Goal: Information Seeking & Learning: Learn about a topic

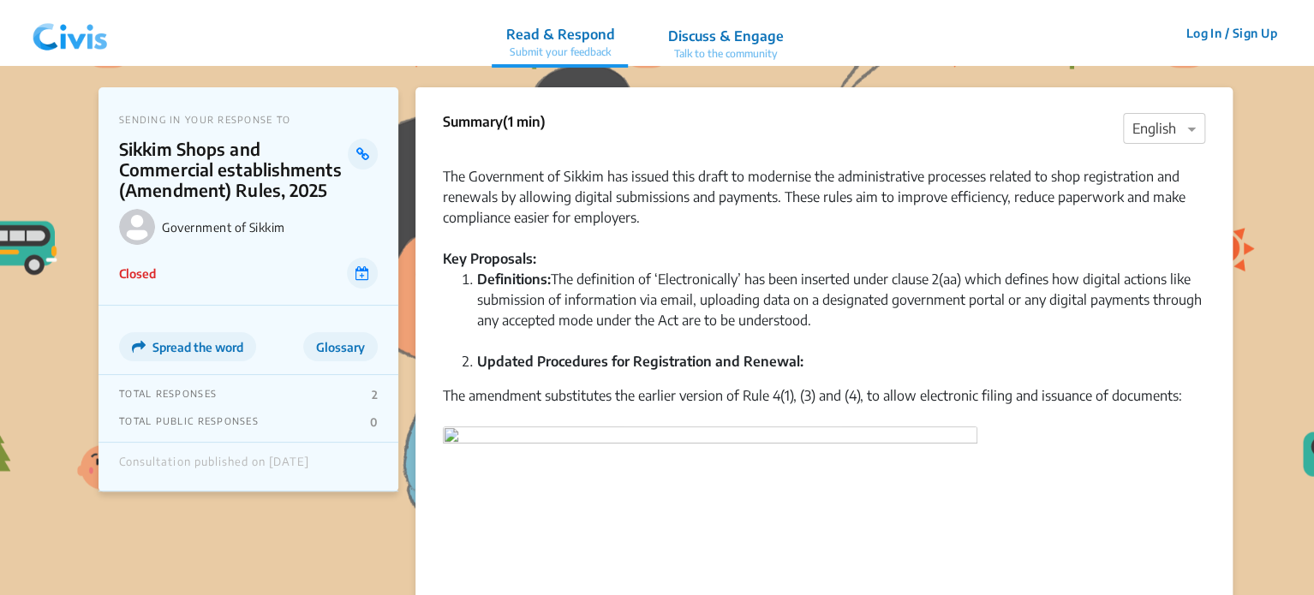
click at [58, 40] on img at bounding box center [70, 33] width 89 height 51
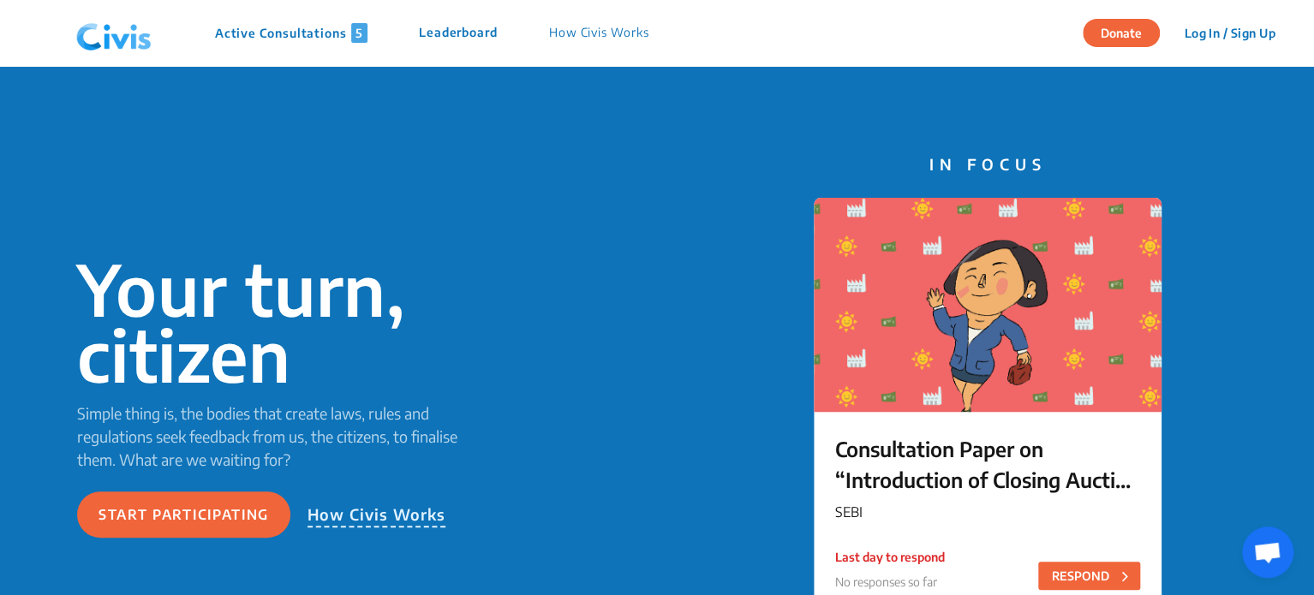
click at [252, 32] on p "Active Consultations 5" at bounding box center [291, 33] width 152 height 20
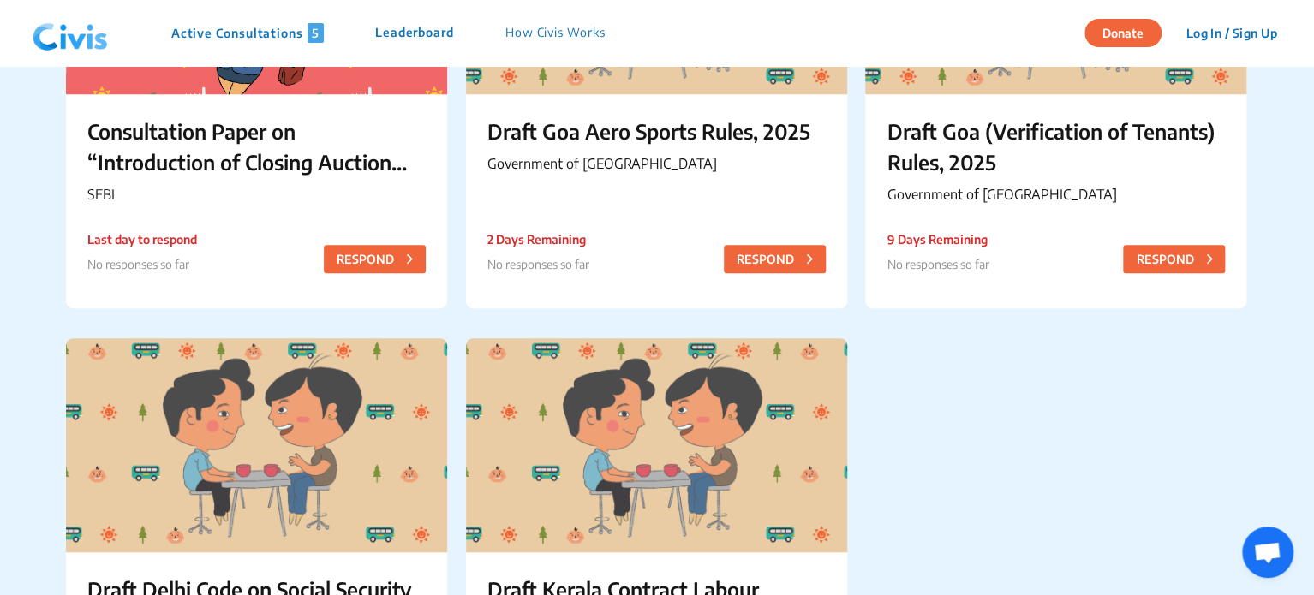
scroll to position [311, 0]
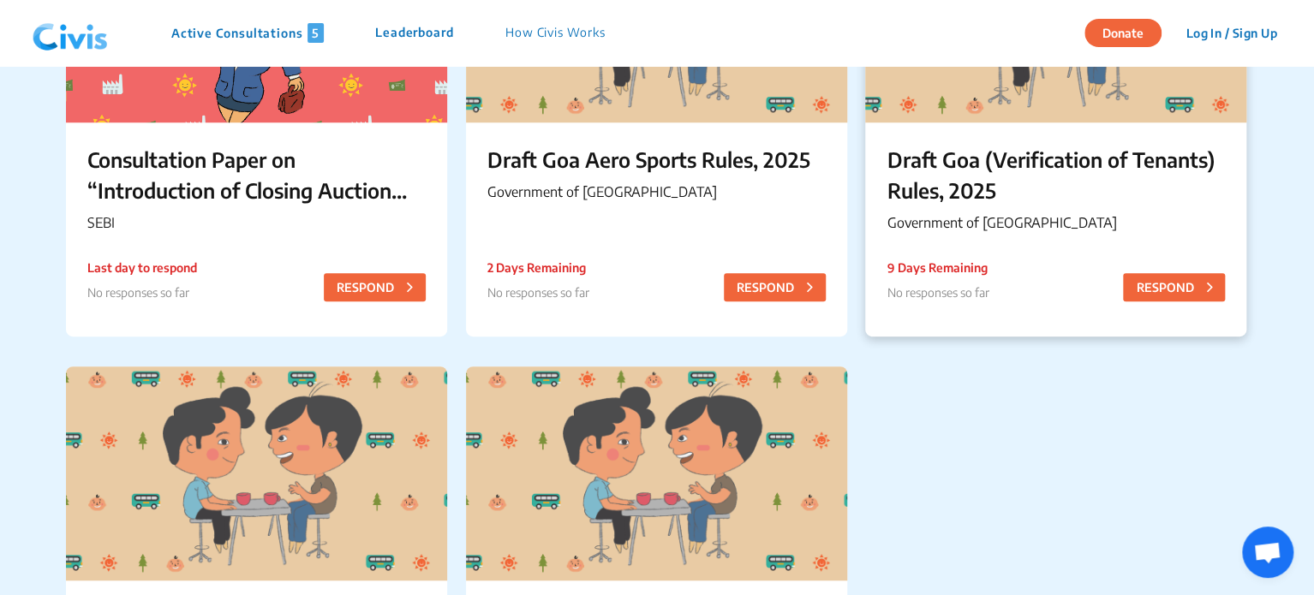
click at [949, 198] on p "Draft Goa (Verification of Tenants) Rules, 2025" at bounding box center [1056, 175] width 338 height 62
